Goal: Information Seeking & Learning: Learn about a topic

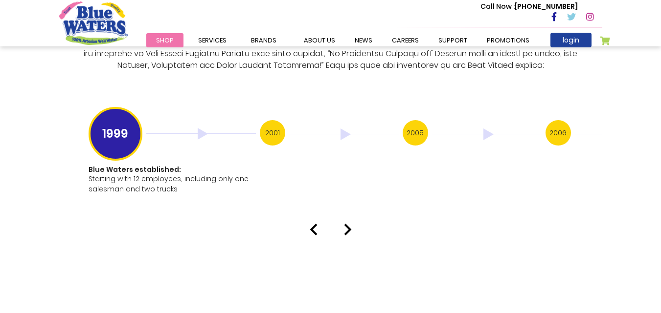
scroll to position [1907, 0]
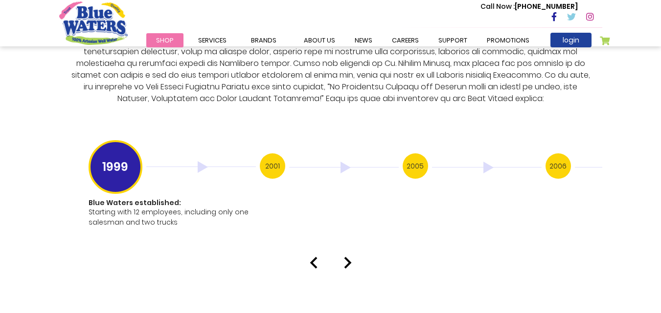
click at [271, 156] on h3 "2001" at bounding box center [272, 166] width 25 height 25
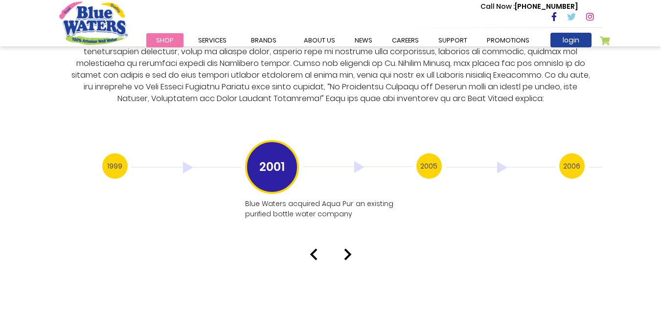
click at [433, 158] on h3 "2005" at bounding box center [428, 166] width 25 height 25
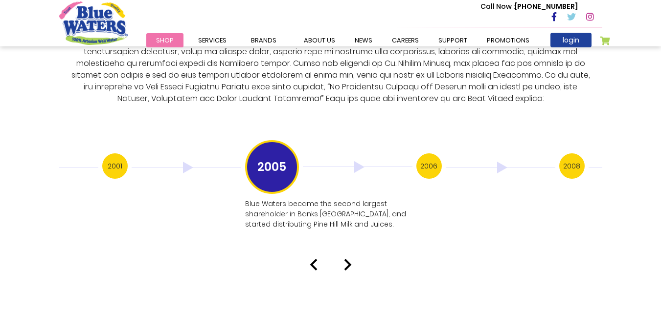
click at [572, 162] on h3 "2008" at bounding box center [571, 166] width 25 height 25
click at [427, 157] on h3 "2009" at bounding box center [428, 166] width 25 height 25
click at [422, 157] on h3 "2011" at bounding box center [428, 166] width 25 height 25
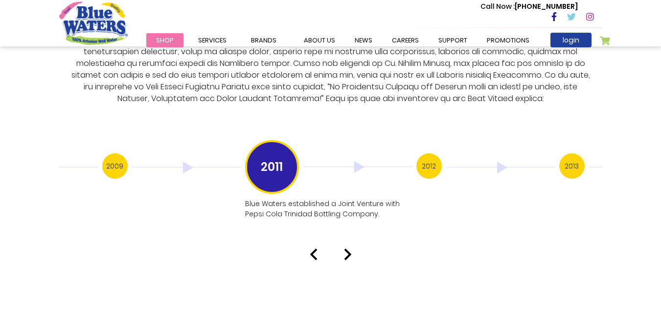
click at [428, 158] on h3 "2012" at bounding box center [428, 166] width 25 height 25
click at [428, 158] on h3 "2013" at bounding box center [428, 166] width 25 height 25
click at [433, 157] on h3 "2016" at bounding box center [428, 166] width 25 height 25
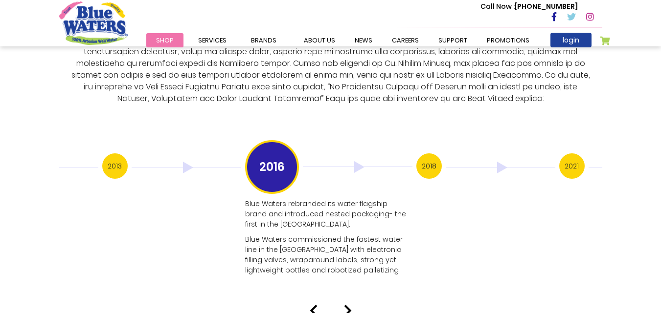
click at [430, 157] on h3 "2018" at bounding box center [428, 166] width 25 height 25
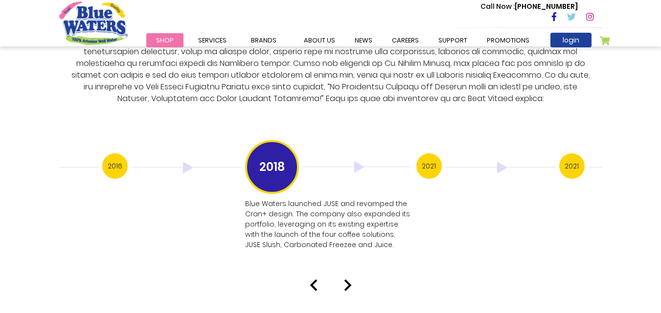
click at [430, 157] on h3 "2021" at bounding box center [428, 166] width 25 height 25
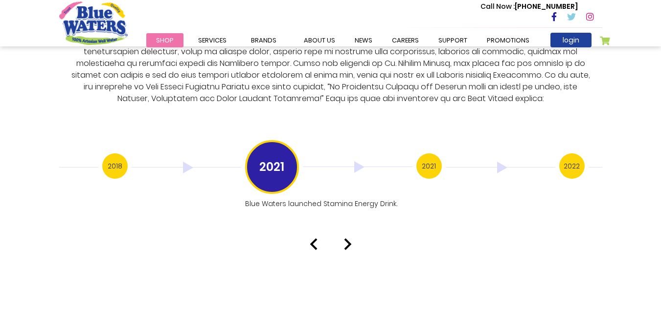
click at [432, 158] on h3 "2021" at bounding box center [428, 166] width 25 height 25
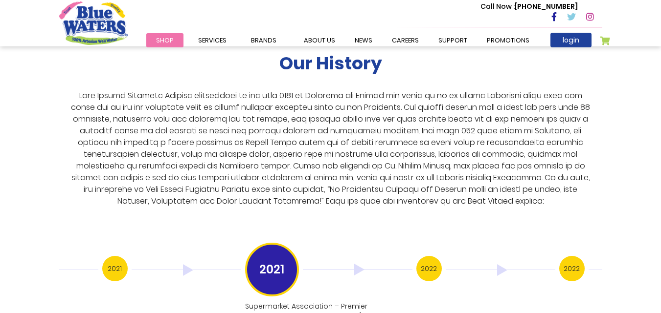
scroll to position [1760, 0]
